Goal: Transaction & Acquisition: Subscribe to service/newsletter

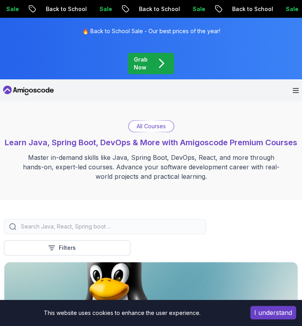
click at [0, 0] on p "Join Amigoscode" at bounding box center [0, 0] width 0 height 0
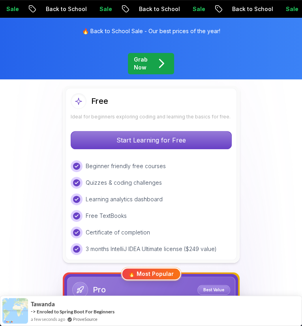
scroll to position [197, 0]
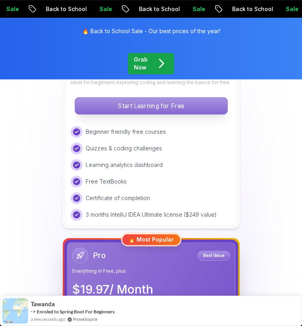
click at [175, 114] on p "Start Learning for Free" at bounding box center [151, 105] width 152 height 17
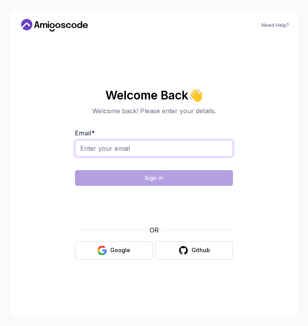
click at [141, 152] on input "Email *" at bounding box center [154, 148] width 158 height 17
type input "narmathakpm@gmail.com"
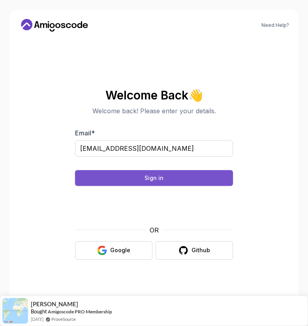
click at [161, 176] on div "Sign in" at bounding box center [153, 178] width 19 height 8
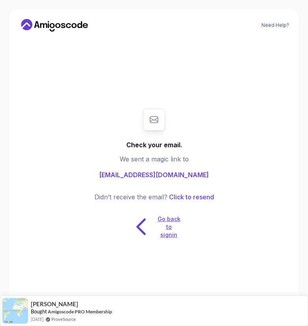
click at [170, 229] on p "Go back to signin" at bounding box center [169, 227] width 24 height 24
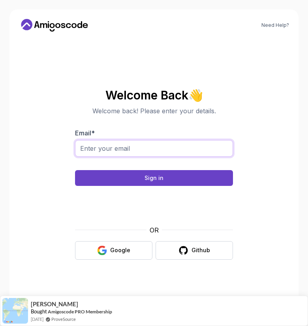
click at [164, 145] on input "Email *" at bounding box center [154, 148] width 158 height 17
click at [257, 146] on section "Welcome Back 👋 Welcome back! Please enter your details. Email * Sign in OR Goog…" at bounding box center [153, 174] width 265 height 187
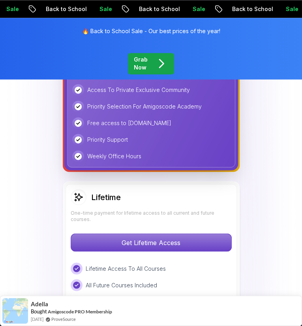
scroll to position [513, 0]
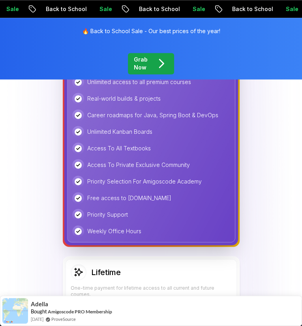
click at [168, 56] on icon "pre-order" at bounding box center [161, 63] width 14 height 14
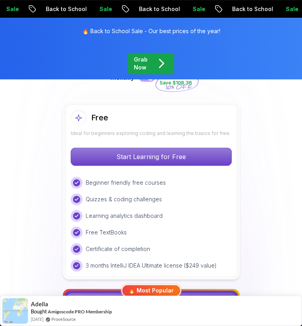
scroll to position [197, 0]
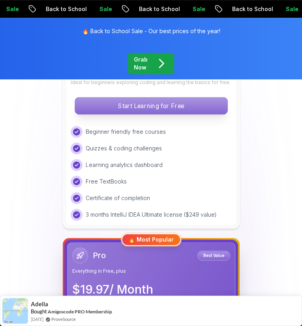
click at [191, 114] on p "Start Learning for Free" at bounding box center [151, 105] width 152 height 17
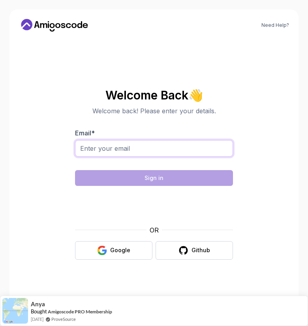
click at [159, 145] on input "Email *" at bounding box center [154, 148] width 158 height 17
type input "narmathakpm@gmail.com"
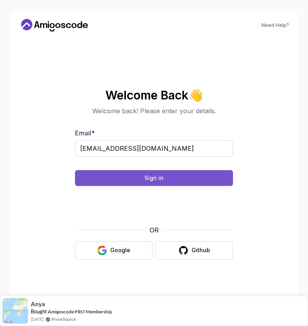
click at [151, 177] on div "Sign in" at bounding box center [153, 178] width 19 height 8
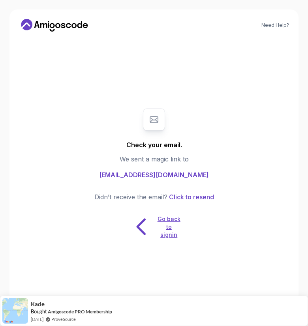
click at [166, 228] on p "Go back to signin" at bounding box center [169, 227] width 24 height 24
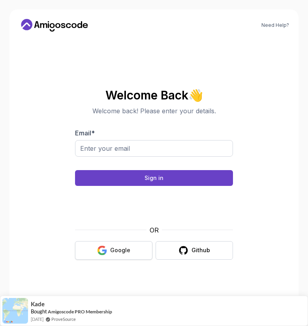
click at [128, 250] on div "Google" at bounding box center [120, 250] width 20 height 8
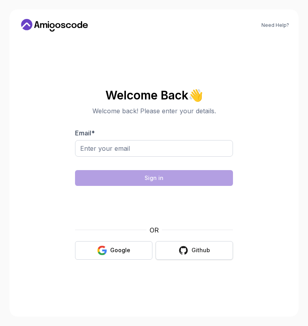
click at [197, 248] on div "Github" at bounding box center [200, 250] width 19 height 8
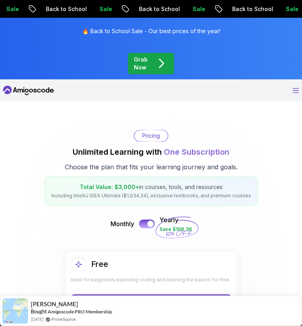
click at [294, 88] on icon "Open Menu" at bounding box center [296, 90] width 6 height 4
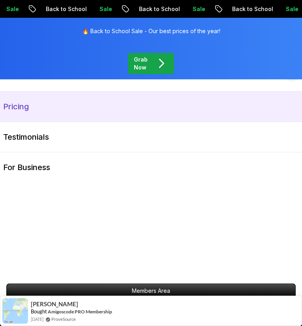
click at [65, 109] on link "Pricing" at bounding box center [151, 107] width 302 height 30
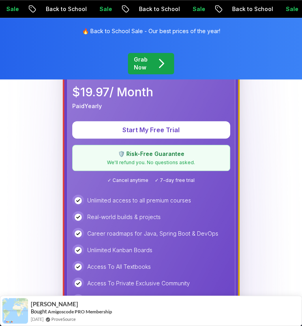
scroll to position [474, 0]
